Goal: Task Accomplishment & Management: Use online tool/utility

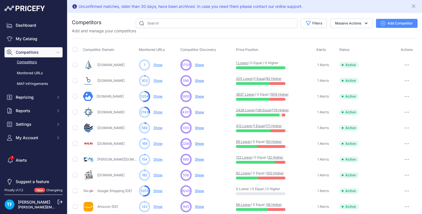
click at [407, 142] on button "button" at bounding box center [407, 144] width 11 height 8
click at [384, 155] on link "View Competitor Profile" at bounding box center [393, 155] width 47 height 9
click at [413, 6] on icon "Close" at bounding box center [414, 6] width 6 height 6
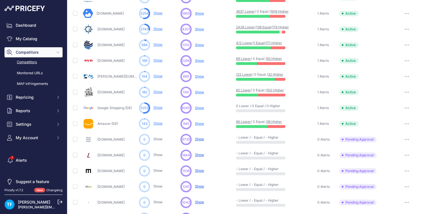
scroll to position [70, 0]
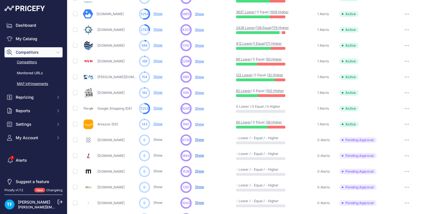
click at [37, 85] on link "MAP infringements" at bounding box center [33, 84] width 58 height 10
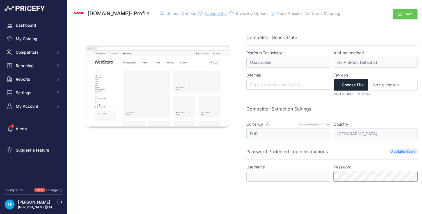
click at [205, 14] on span "Variants Set" at bounding box center [216, 13] width 22 height 5
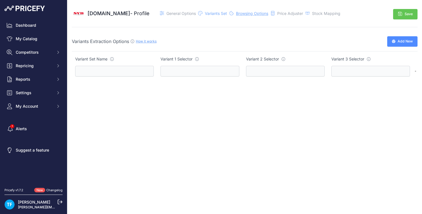
click at [236, 13] on span "Browsing Options" at bounding box center [252, 13] width 32 height 5
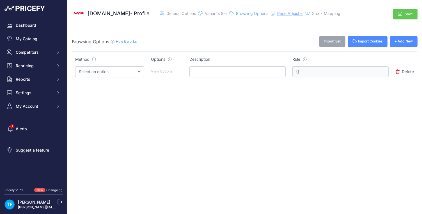
click at [277, 15] on span "Price Adjuster" at bounding box center [290, 13] width 26 height 5
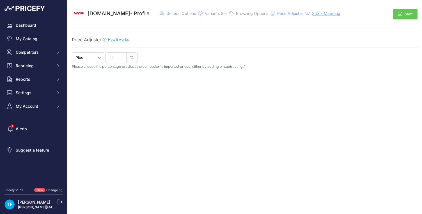
click at [312, 14] on span "Stock Mapping" at bounding box center [326, 13] width 28 height 5
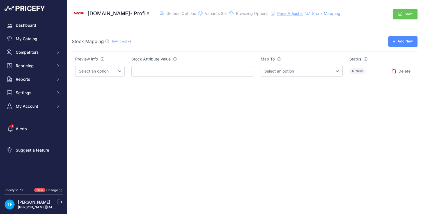
click at [277, 14] on span "Price Adjuster" at bounding box center [290, 13] width 26 height 5
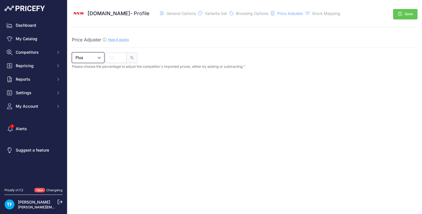
click at [99, 58] on select "Plus Minus" at bounding box center [88, 57] width 33 height 11
click at [72, 52] on select "Plus Minus" at bounding box center [88, 57] width 33 height 11
click at [130, 59] on span "%" at bounding box center [132, 57] width 11 height 11
type input "0"
click at [119, 58] on input "0" at bounding box center [116, 57] width 21 height 11
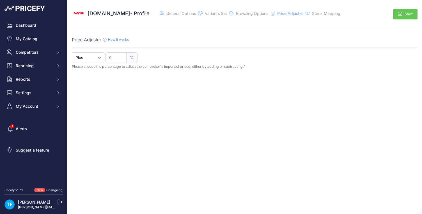
drag, startPoint x: 159, startPoint y: 58, endPoint x: 177, endPoint y: 56, distance: 17.6
click at [160, 58] on div "0 %" at bounding box center [262, 57] width 312 height 11
click at [29, 64] on span "Repricing" at bounding box center [34, 66] width 37 height 6
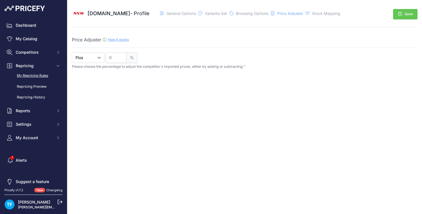
click at [43, 75] on link "My Repricing Rules" at bounding box center [33, 76] width 58 height 10
